Goal: Use online tool/utility: Utilize a website feature to perform a specific function

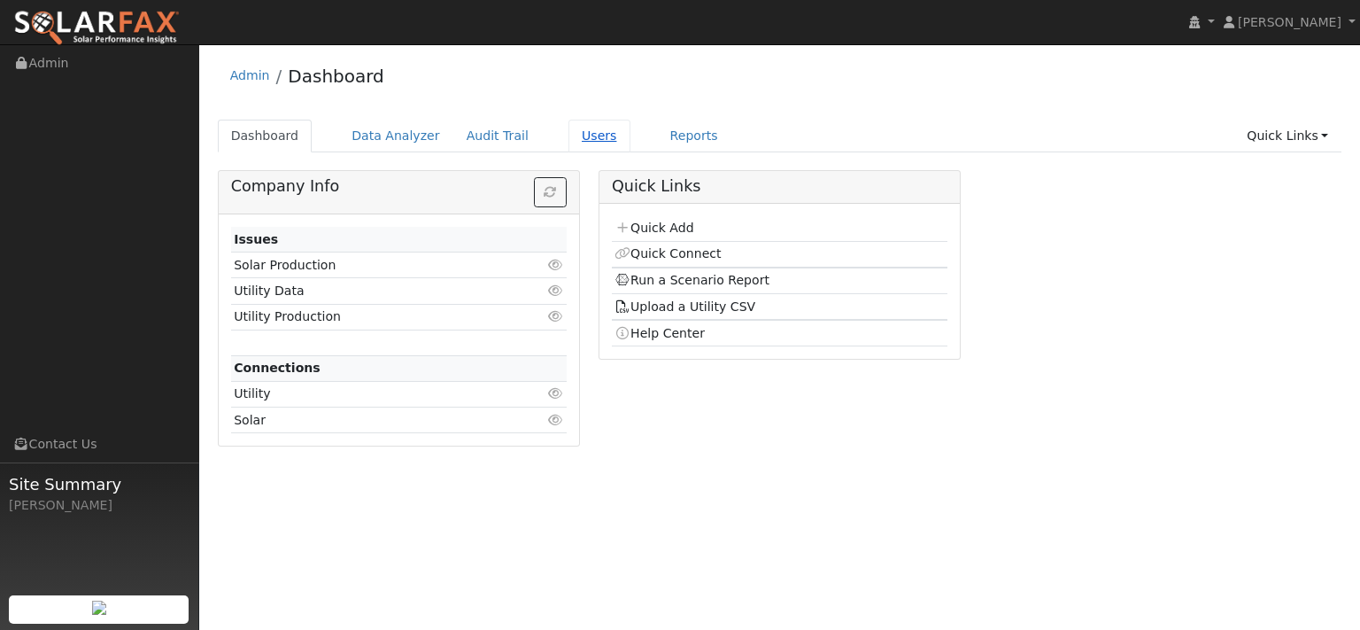
click at [630, 144] on link "Users" at bounding box center [599, 136] width 62 height 33
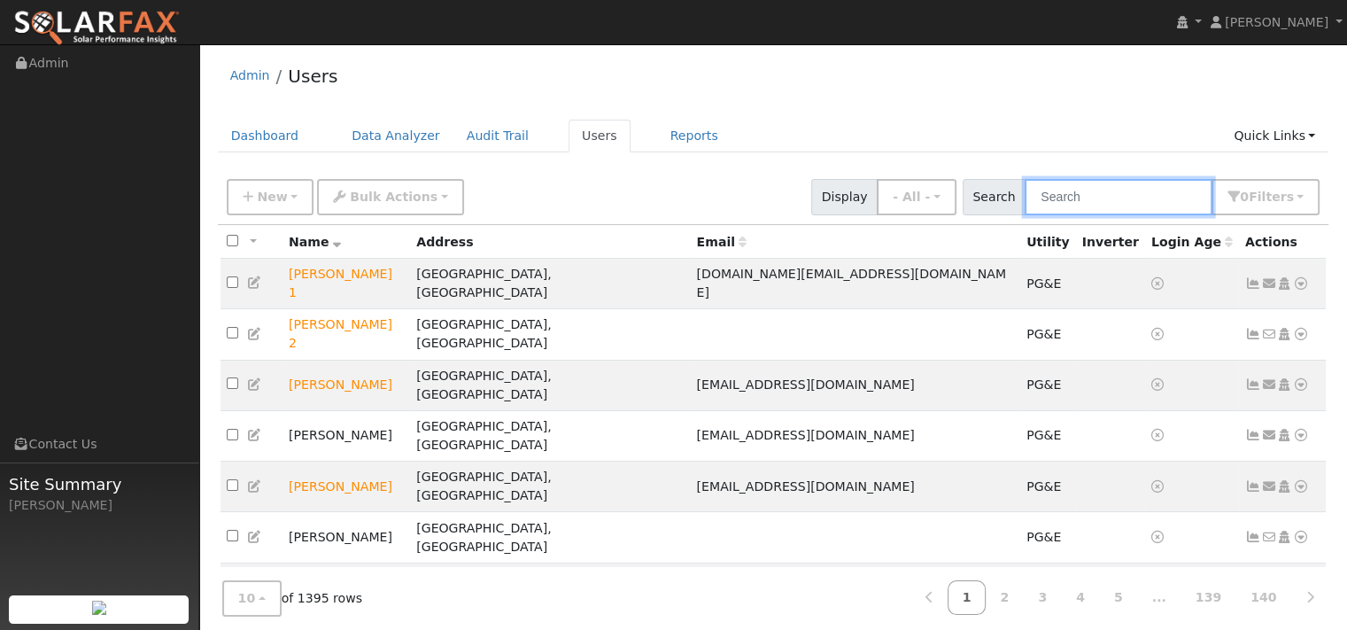
click at [1116, 215] on input "text" at bounding box center [1118, 197] width 188 height 36
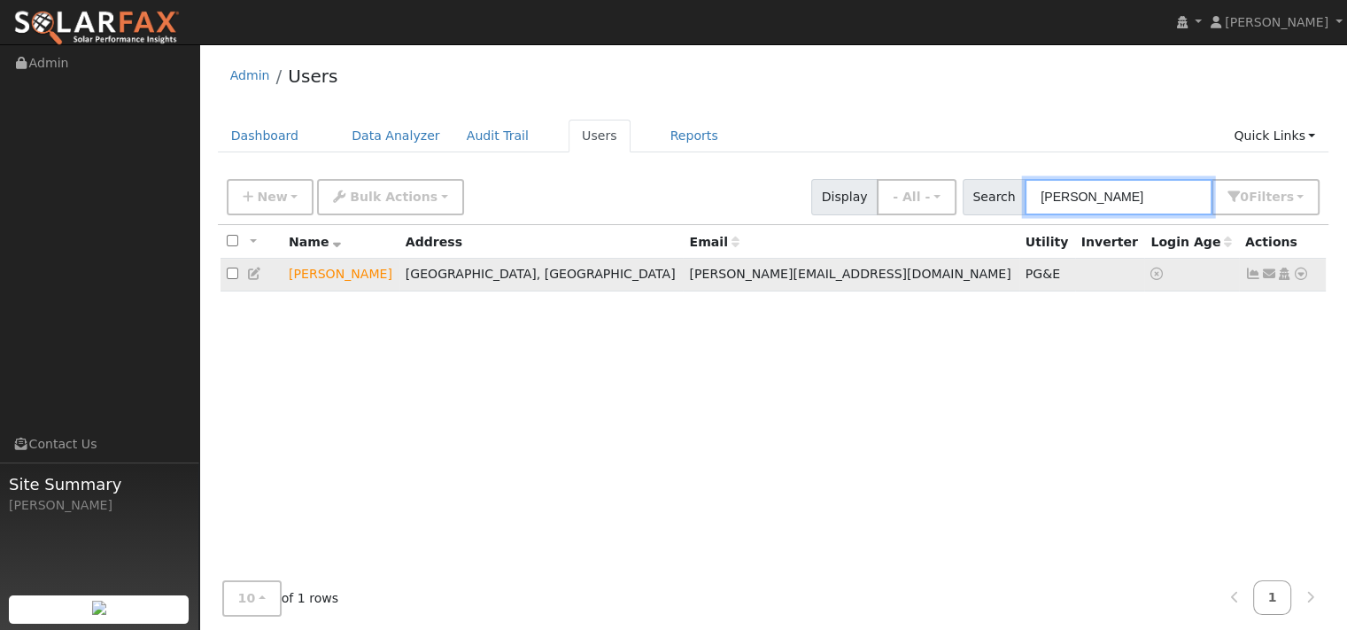
type input "chandler"
click at [1293, 280] on icon at bounding box center [1301, 273] width 16 height 12
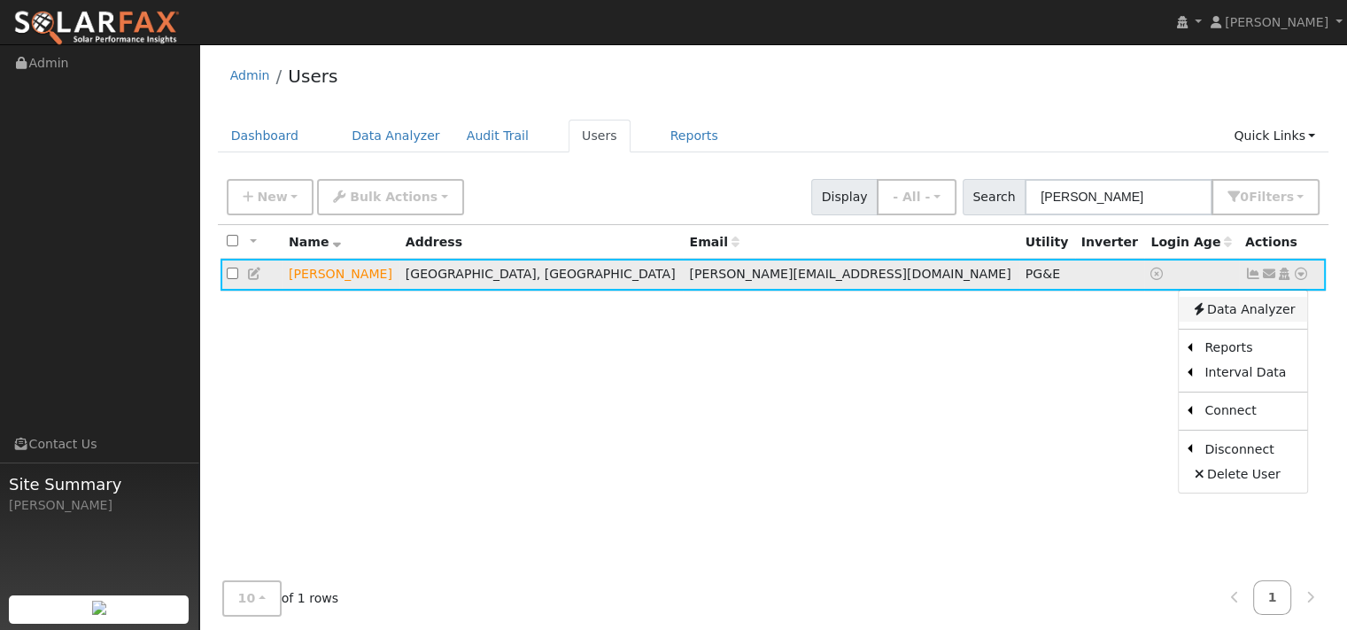
click at [1253, 321] on link "Data Analyzer" at bounding box center [1242, 309] width 128 height 25
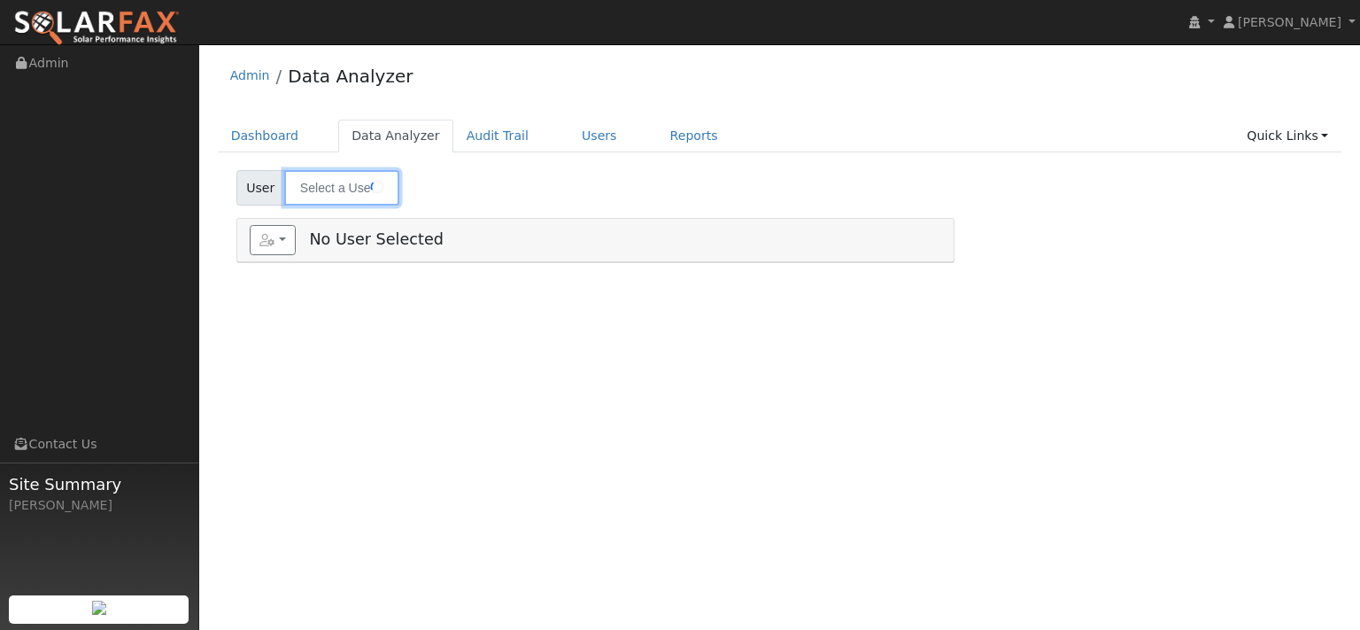
type input "[PERSON_NAME]"
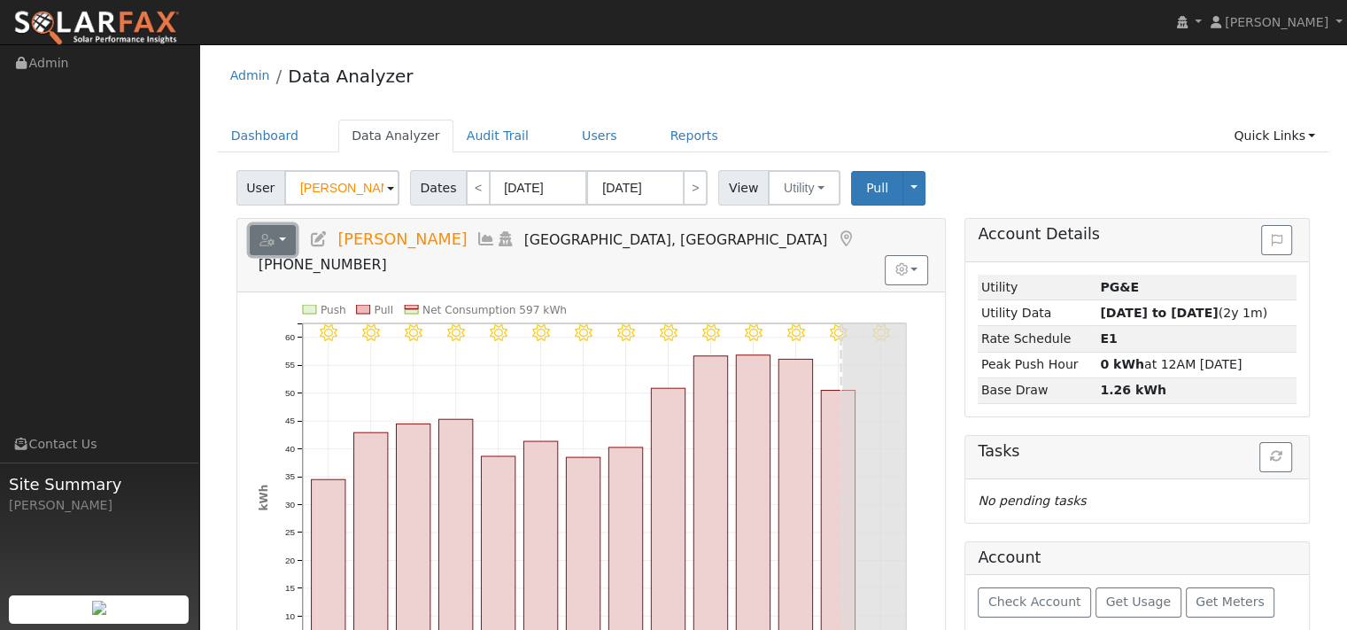
click at [293, 255] on button "button" at bounding box center [273, 240] width 47 height 30
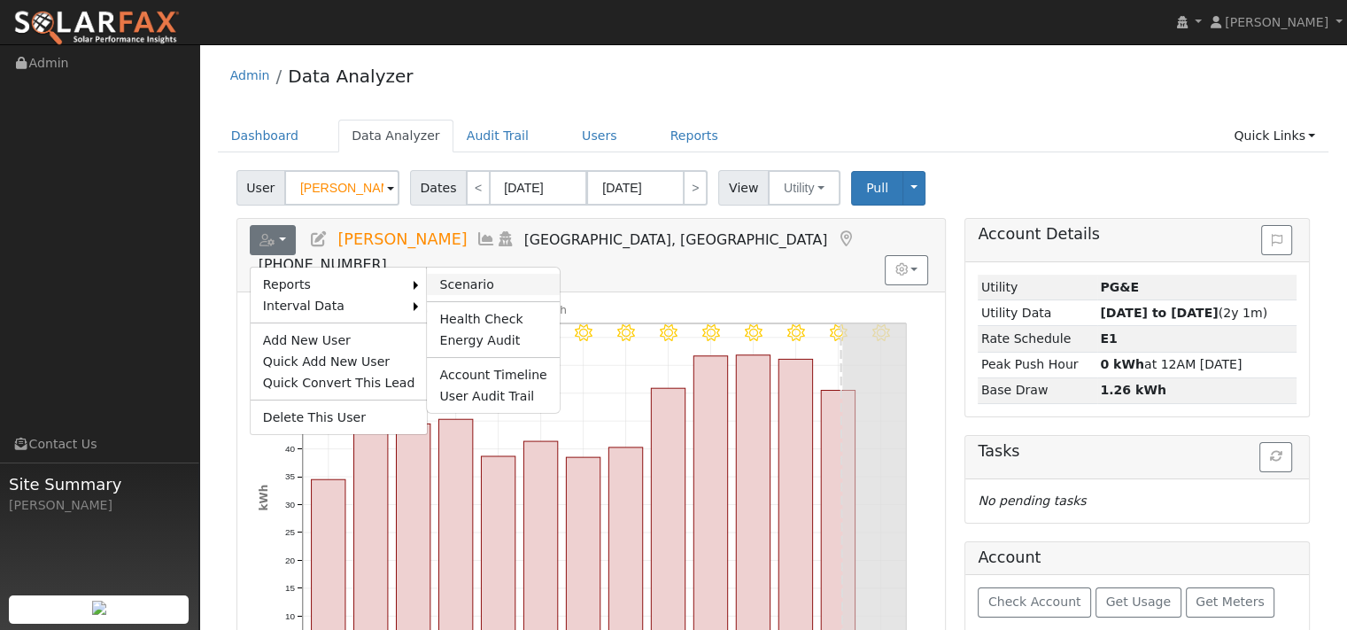
click at [489, 295] on link "Scenario" at bounding box center [493, 284] width 132 height 21
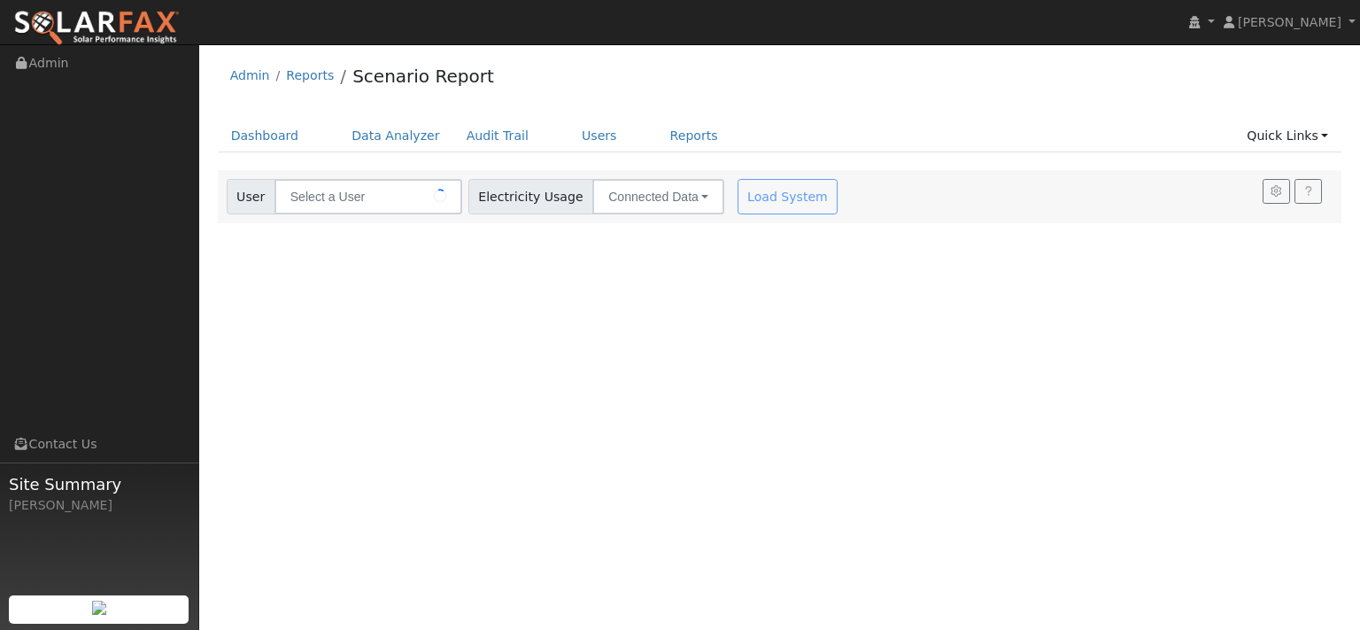
type input "[PERSON_NAME]"
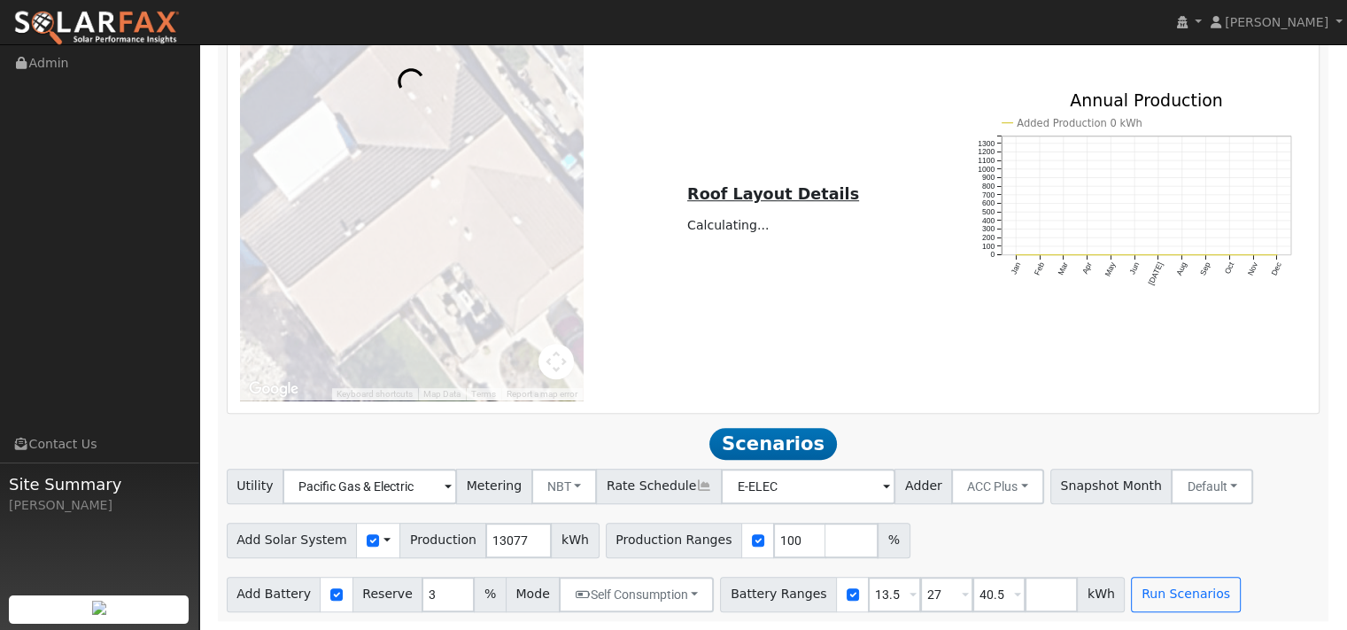
scroll to position [1281, 0]
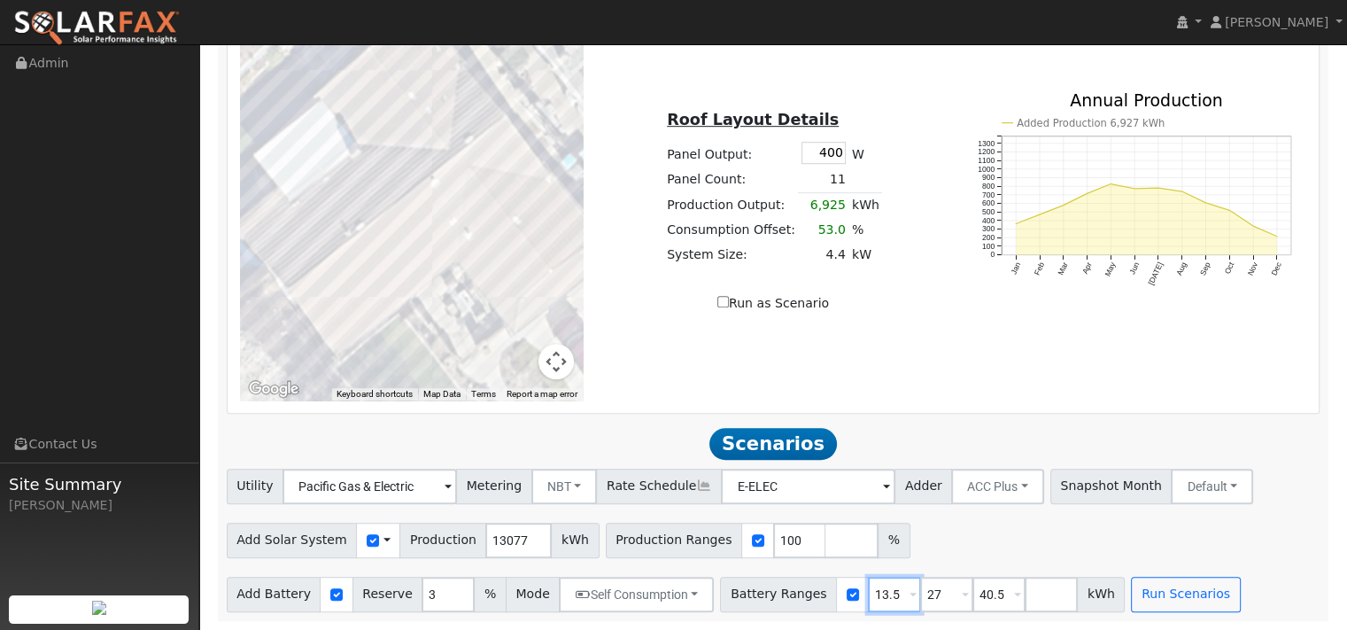
click at [921, 576] on input "13.5" at bounding box center [894, 593] width 53 height 35
type input "27"
type input "40.5"
type input "27"
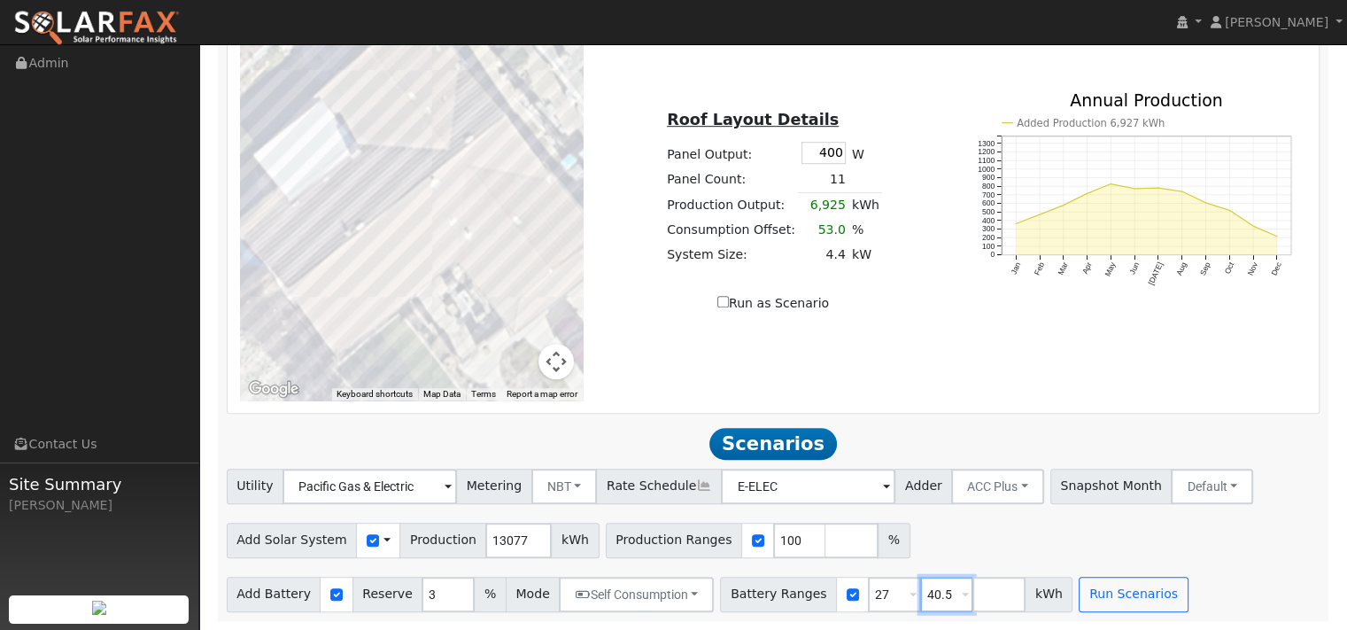
click at [973, 592] on input "40.5" at bounding box center [946, 593] width 53 height 35
type input "4"
click at [464, 605] on input "3" at bounding box center [447, 593] width 53 height 35
type input "10"
click at [552, 530] on input "13077" at bounding box center [518, 539] width 66 height 35
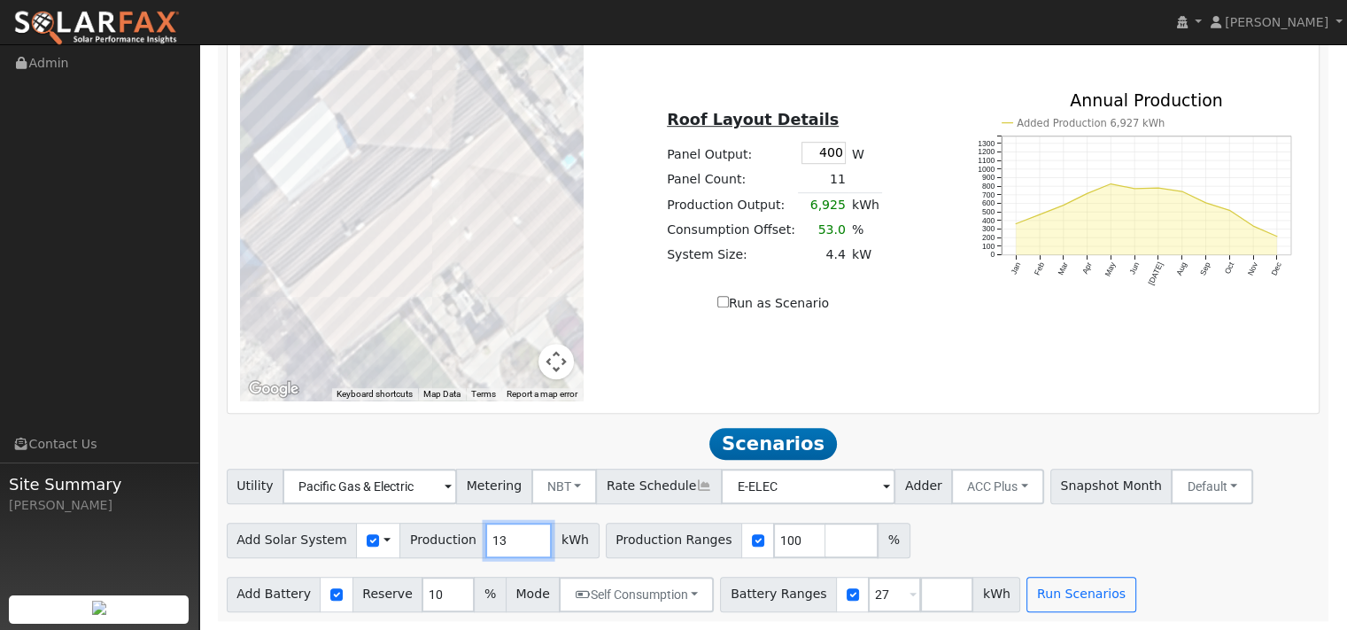
type input "1"
type input "19134"
click at [1162, 516] on div "Add Solar System Use CSV Data Production 19134 kWh Production Ranges 100 %" at bounding box center [773, 537] width 1100 height 42
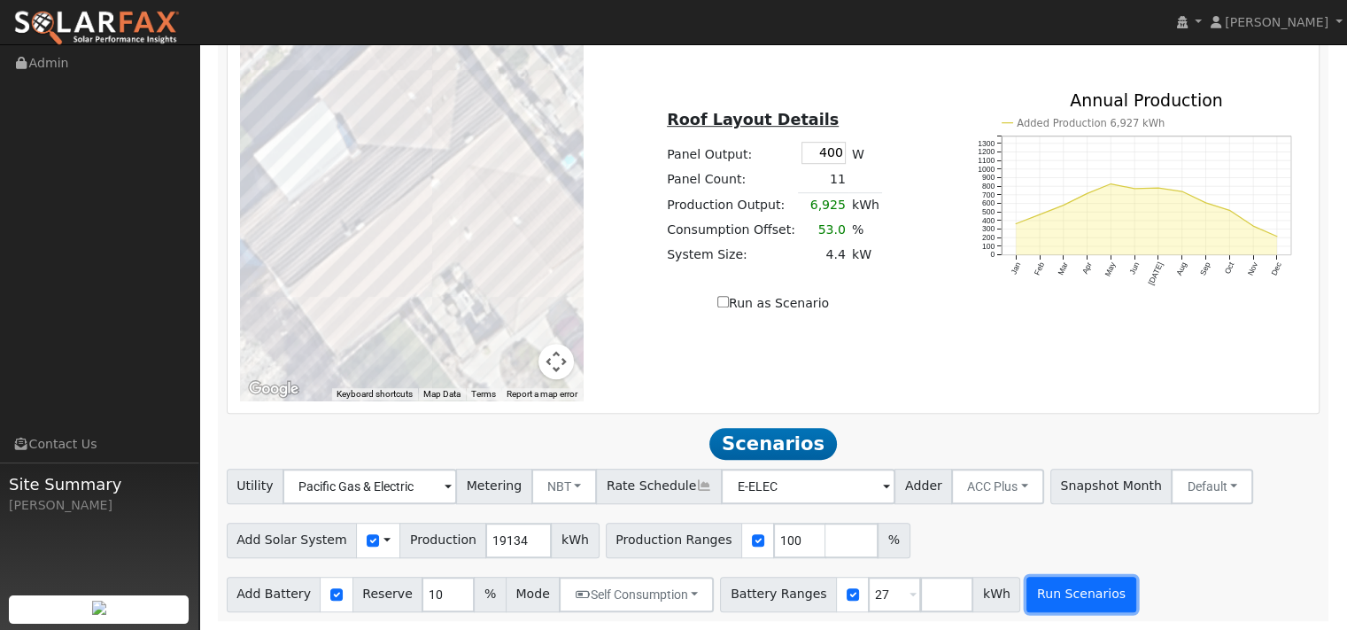
click at [1135, 591] on button "Run Scenarios" at bounding box center [1080, 593] width 109 height 35
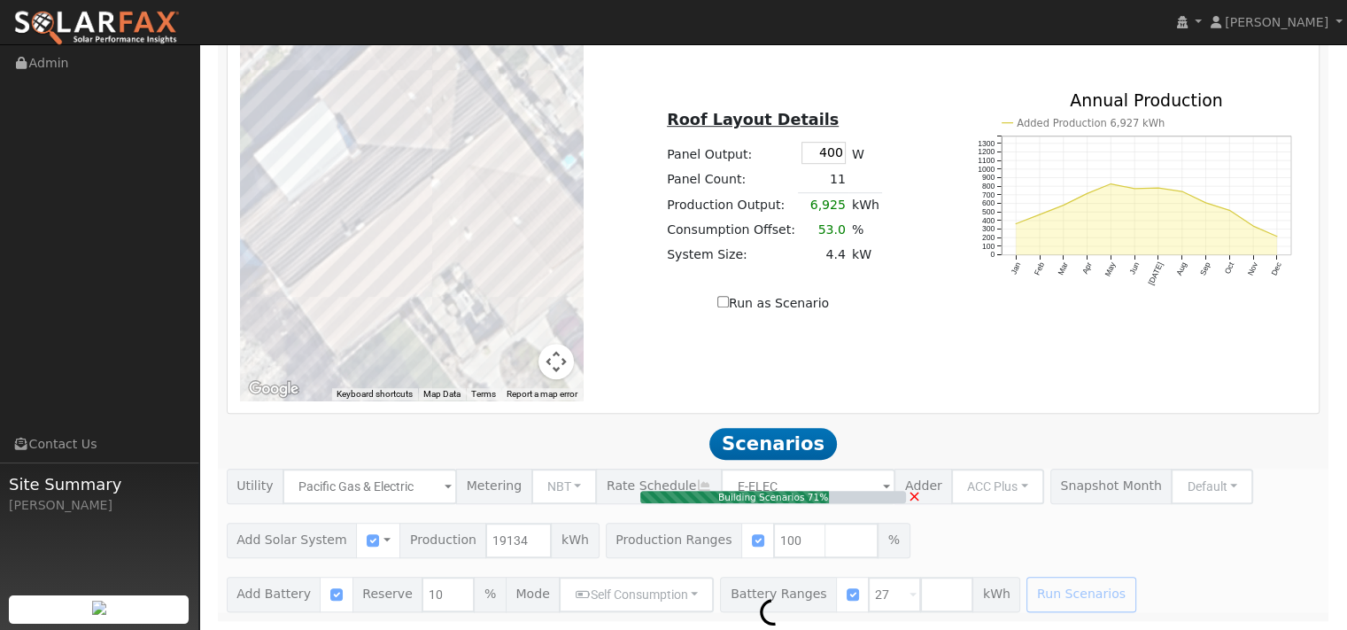
type input "12.8"
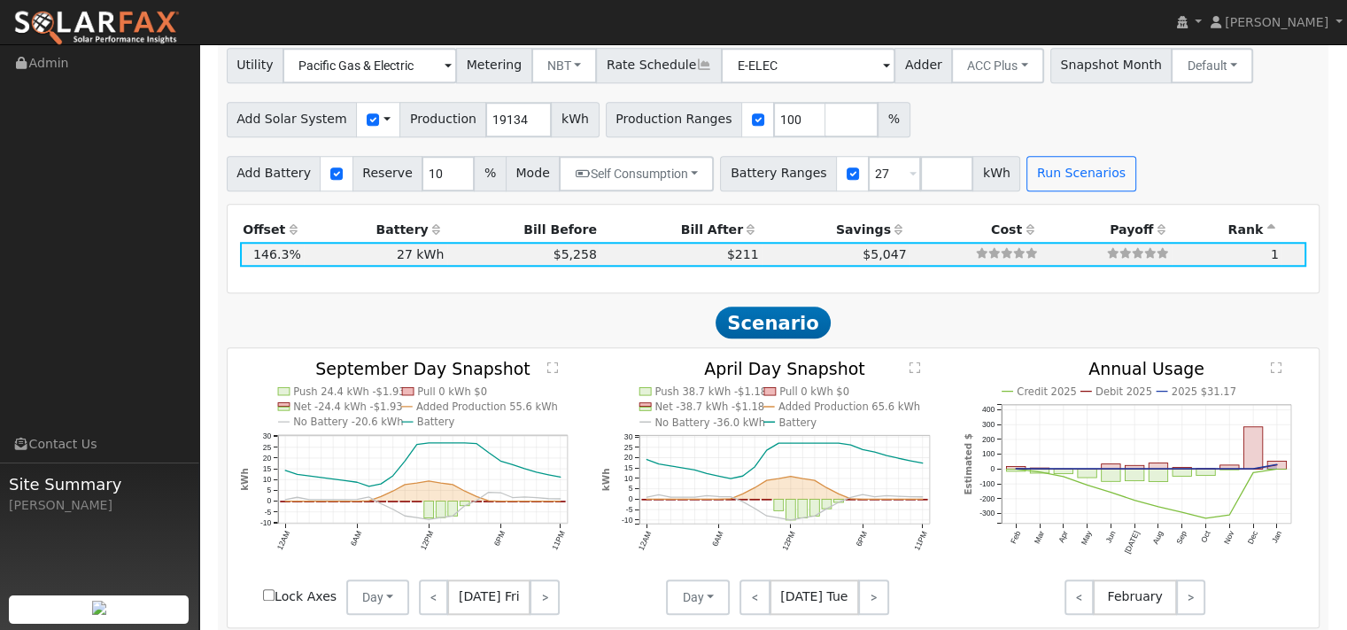
scroll to position [1546, 0]
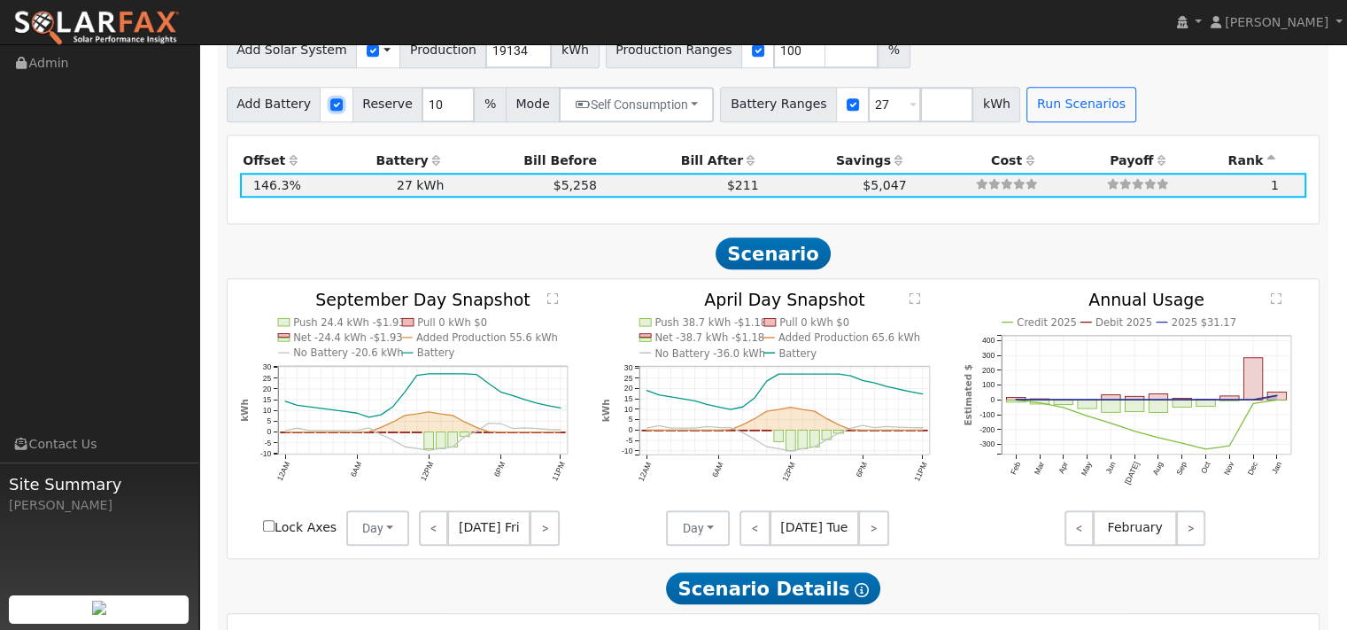
click at [343, 111] on input "checkbox" at bounding box center [336, 104] width 12 height 12
checkbox input "false"
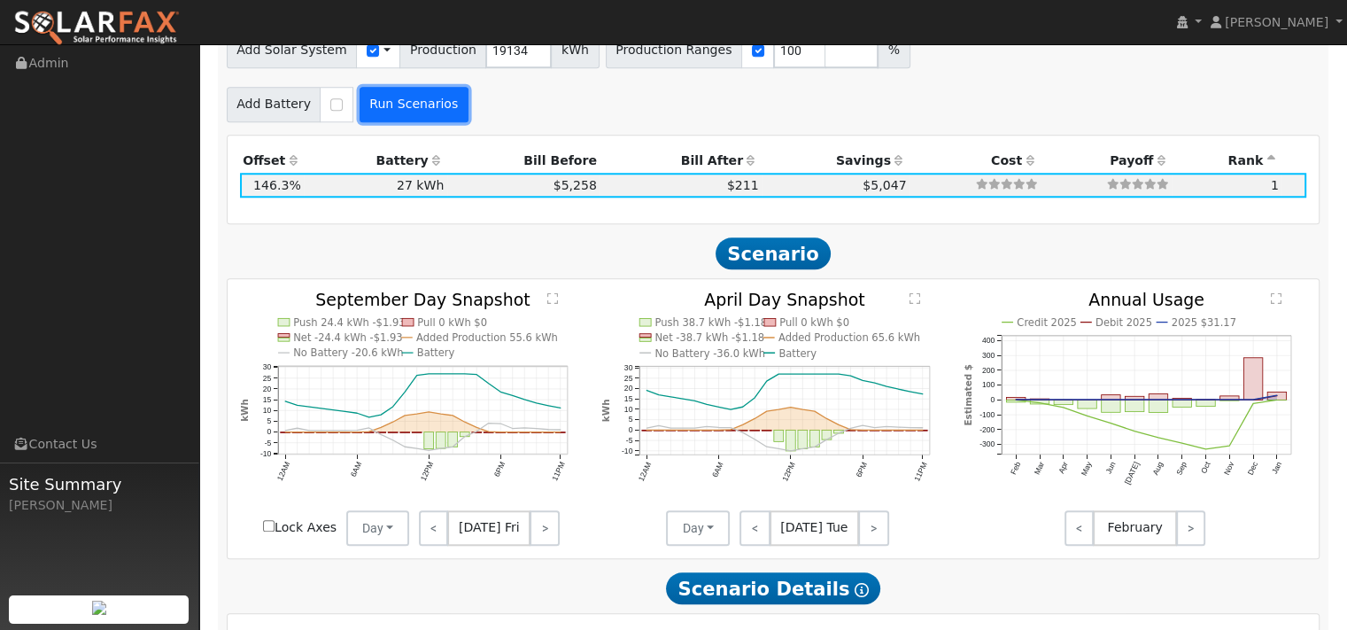
click at [451, 122] on button "Run Scenarios" at bounding box center [413, 104] width 109 height 35
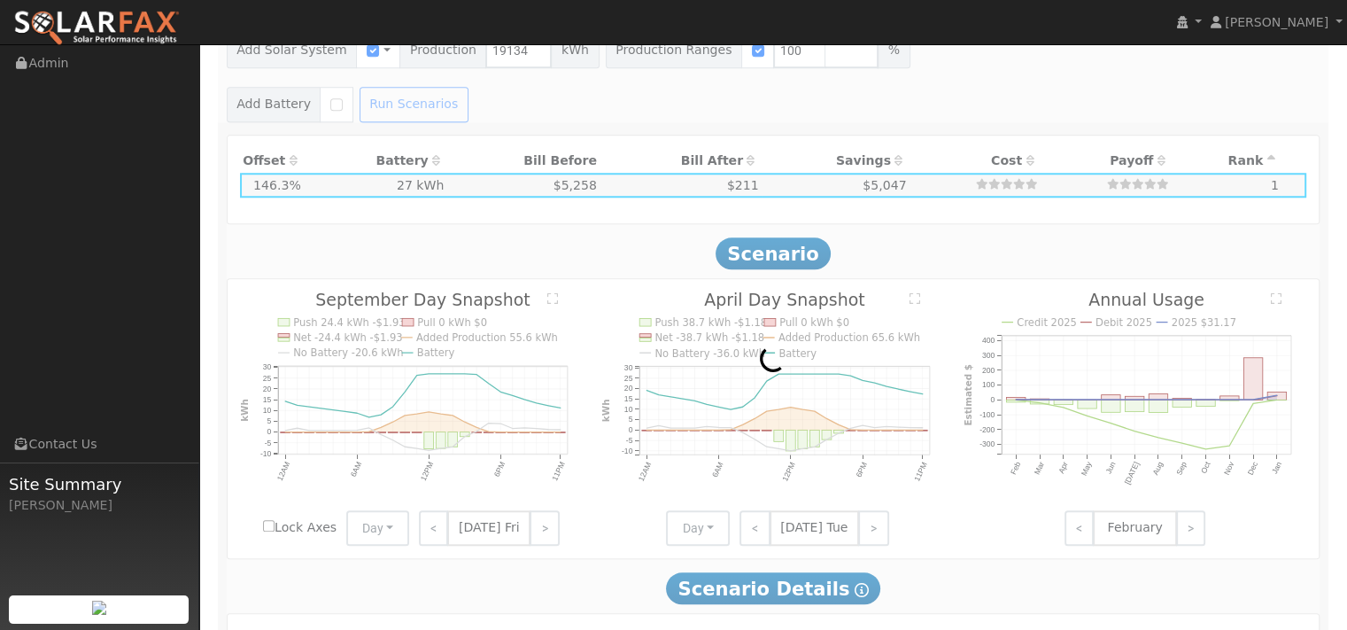
type input "$13,394"
